Goal: Find specific page/section: Find specific page/section

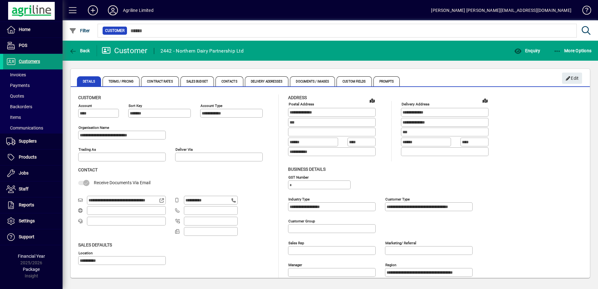
scroll to position [29, 0]
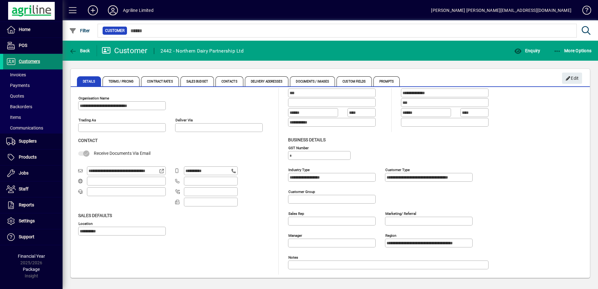
click at [35, 58] on span "Customers" at bounding box center [21, 62] width 37 height 8
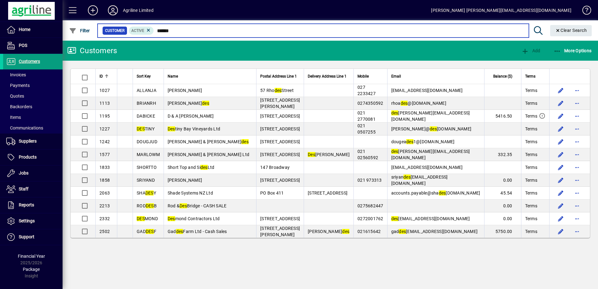
type input "*******"
